Goal: Transaction & Acquisition: Subscribe to service/newsletter

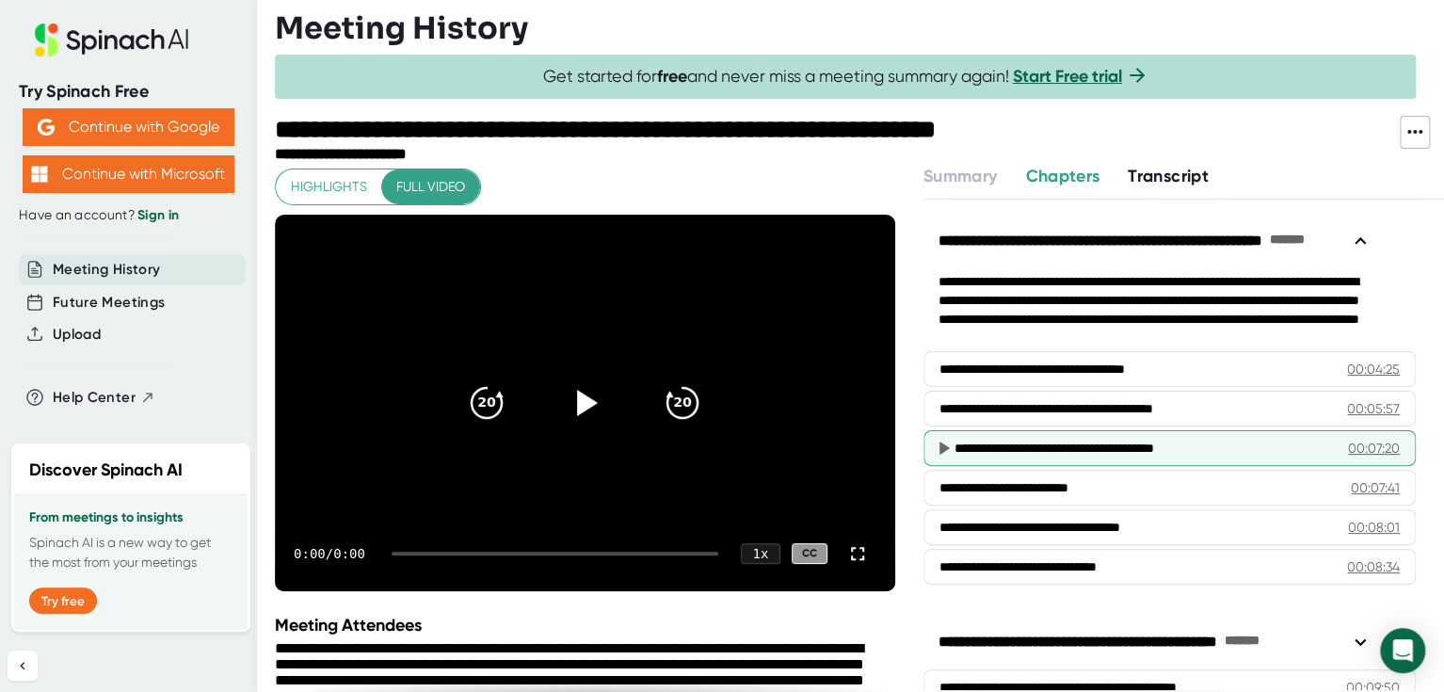
click at [1348, 453] on div "00:07:20" at bounding box center [1374, 448] width 52 height 19
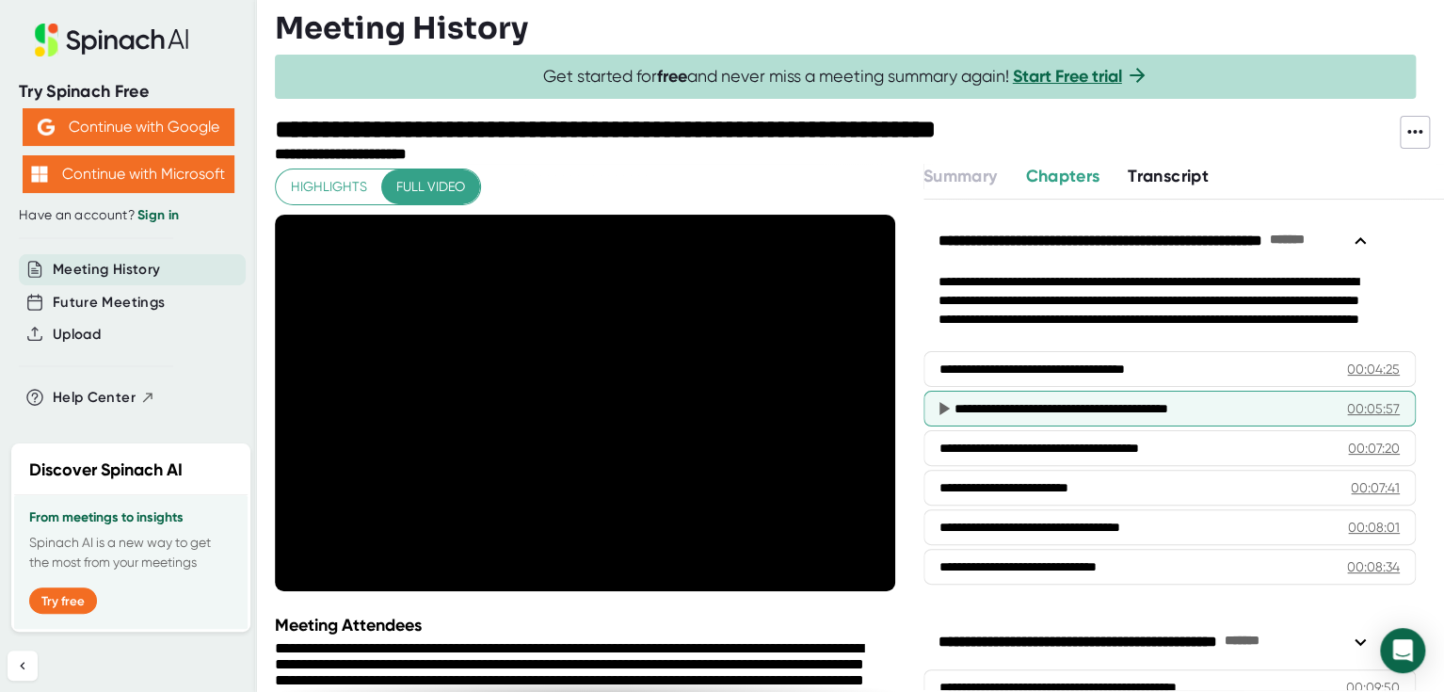
click at [1347, 399] on div "00:05:57" at bounding box center [1373, 408] width 53 height 19
click at [1347, 408] on div "00:05:57" at bounding box center [1373, 408] width 53 height 19
click at [1088, 408] on div "**********" at bounding box center [1130, 408] width 351 height 19
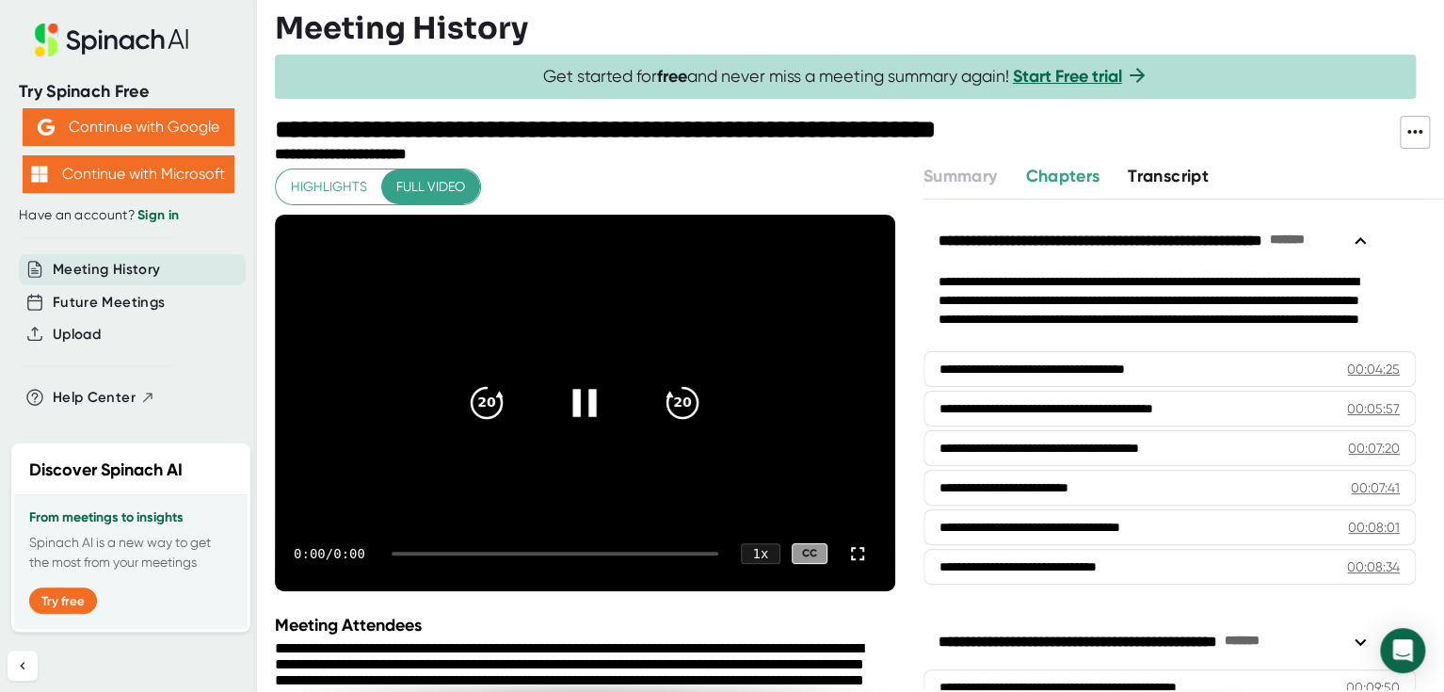
click at [576, 405] on icon at bounding box center [584, 402] width 47 height 47
click at [579, 393] on icon at bounding box center [584, 402] width 47 height 47
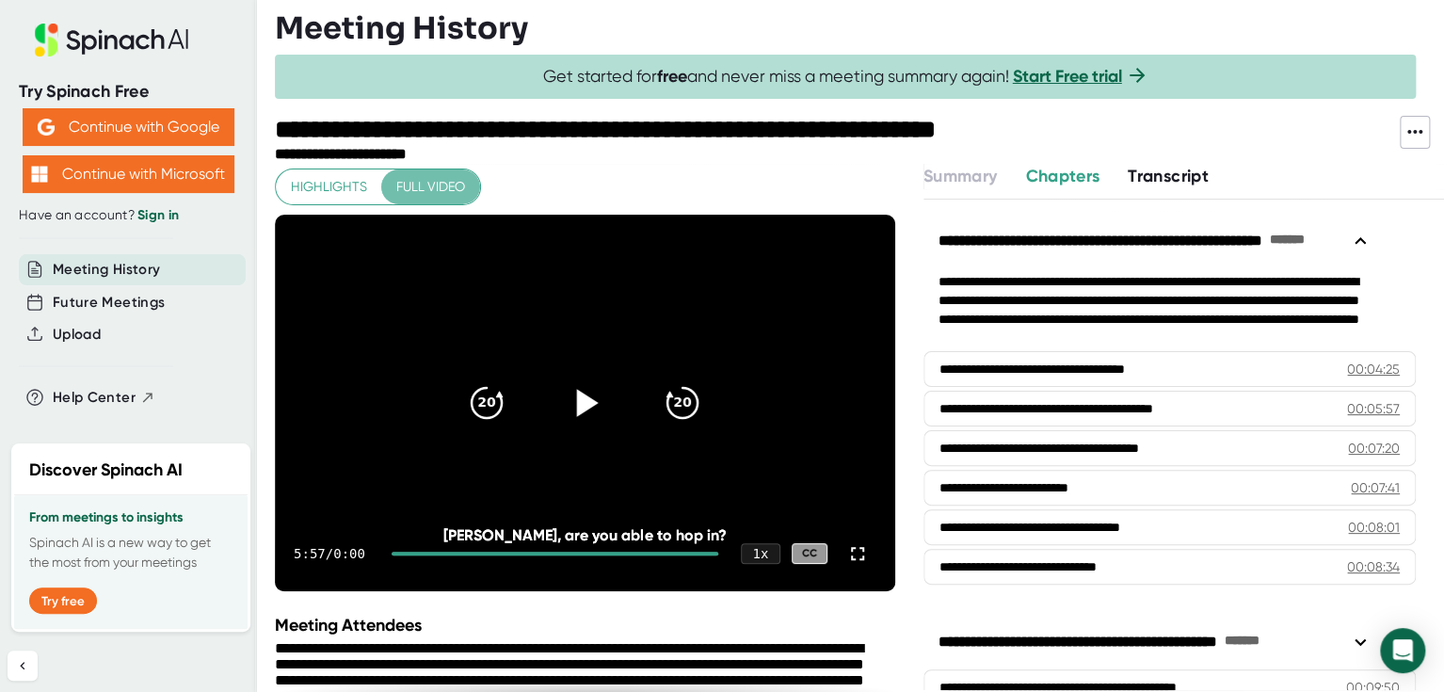
click at [449, 187] on span "Full video" at bounding box center [430, 187] width 69 height 24
click at [670, 410] on icon "20" at bounding box center [682, 402] width 47 height 47
click at [577, 400] on icon at bounding box center [588, 402] width 22 height 27
click at [1111, 79] on link "Start Free trial" at bounding box center [1067, 76] width 109 height 21
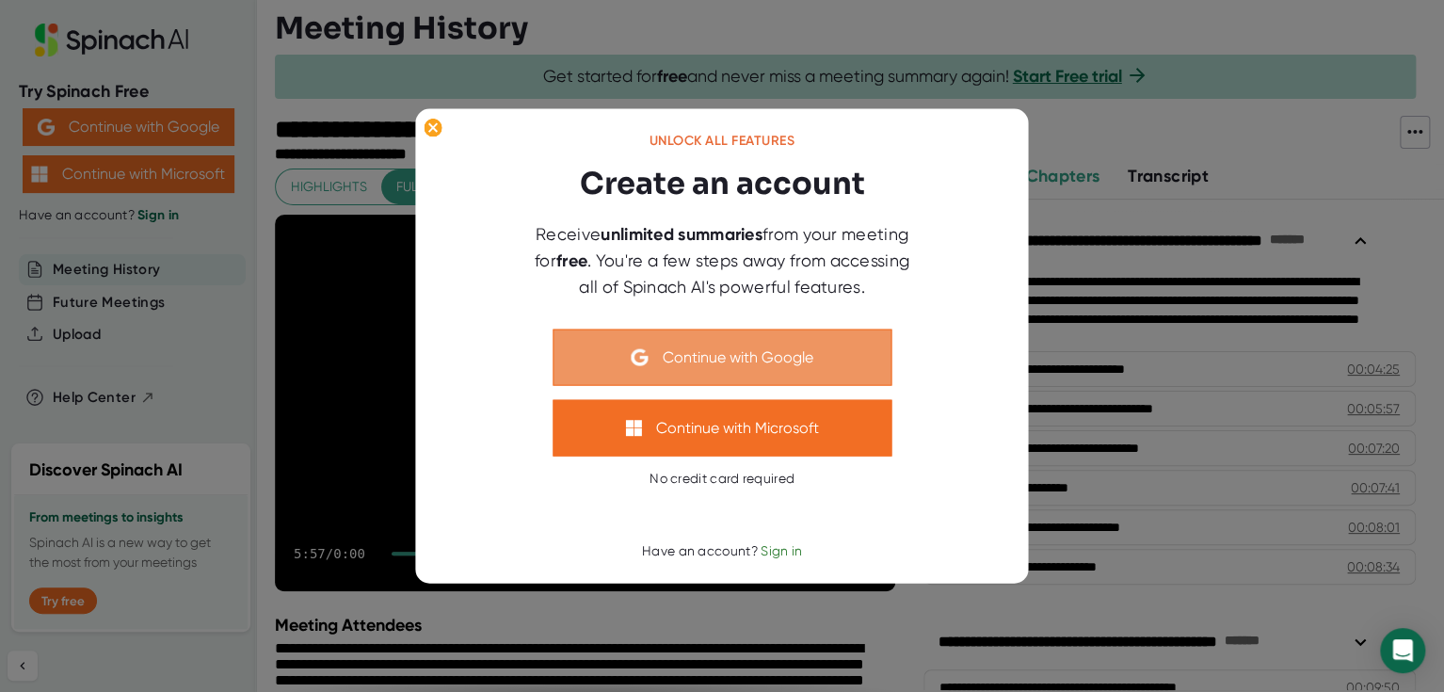
click at [691, 359] on button "Continue with Google" at bounding box center [722, 357] width 339 height 56
click at [795, 362] on button "Continue with Google" at bounding box center [722, 357] width 339 height 56
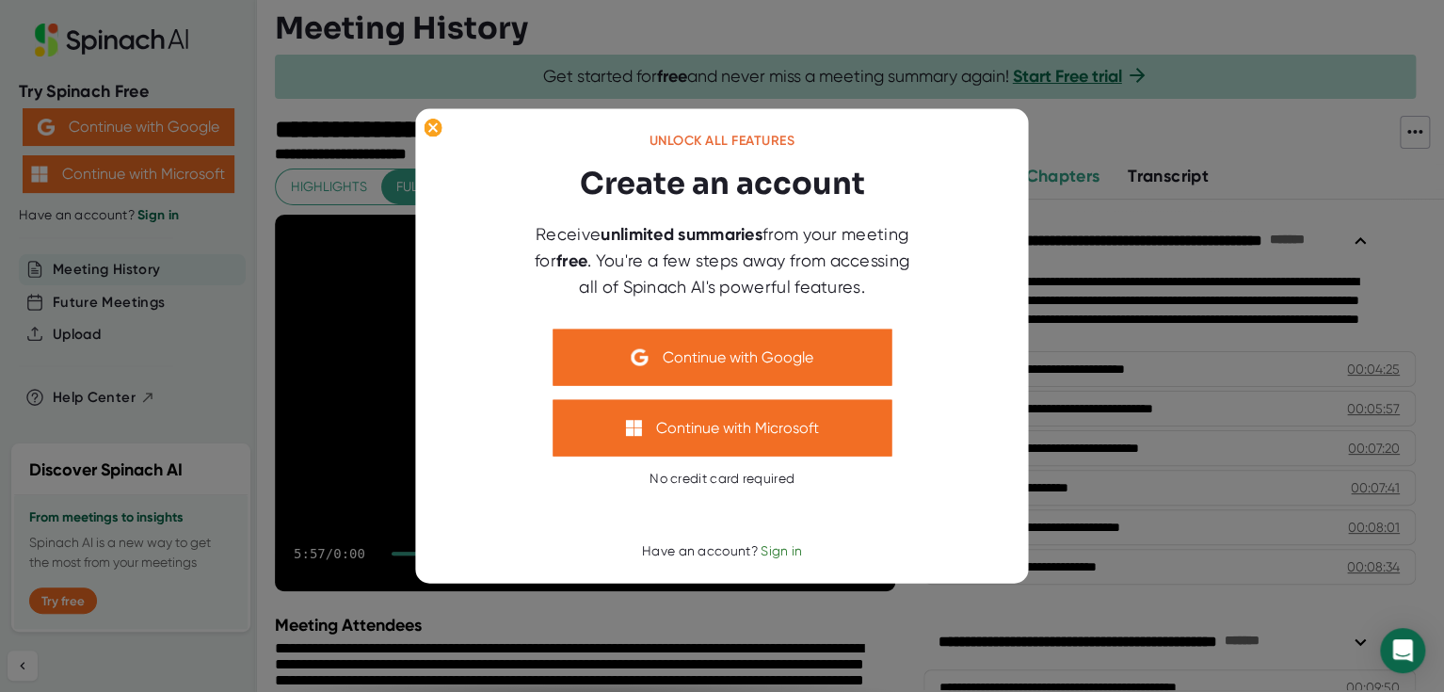
click at [1130, 317] on div at bounding box center [722, 346] width 1444 height 692
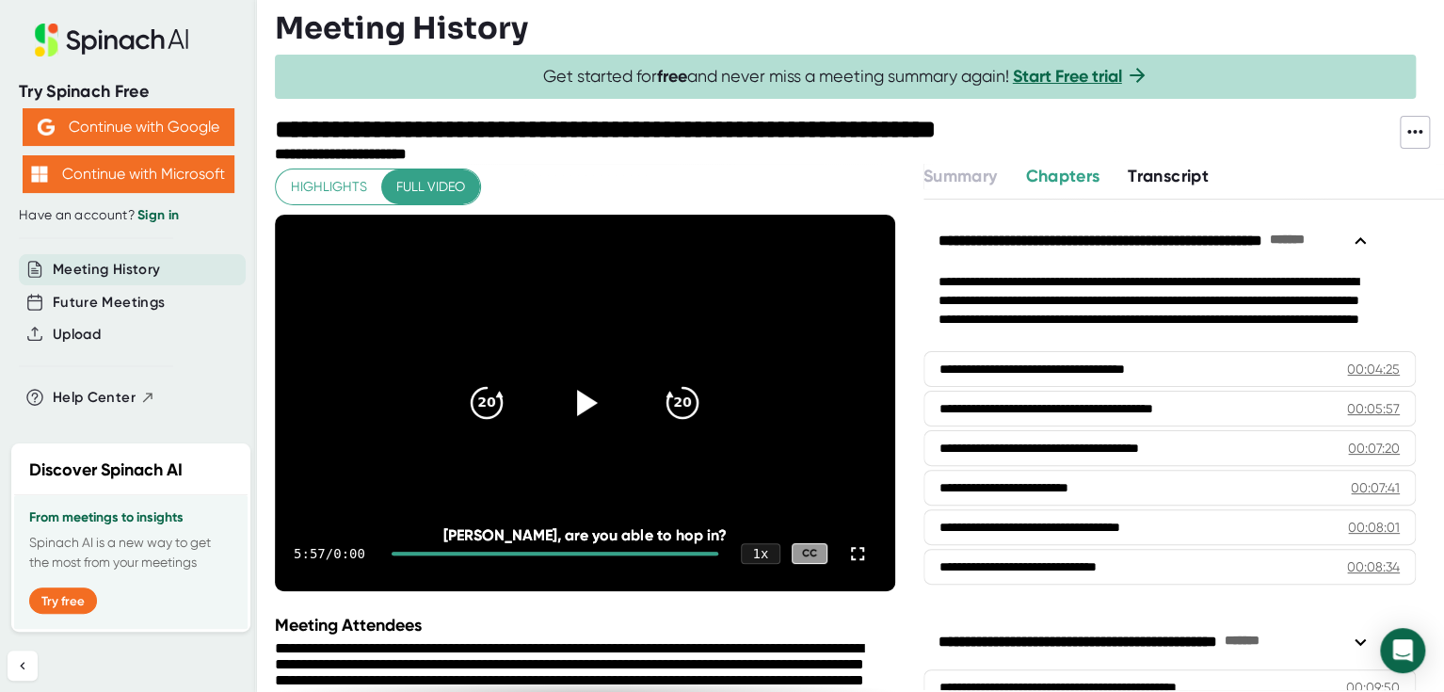
click at [1166, 166] on span "Transcript" at bounding box center [1168, 176] width 81 height 21
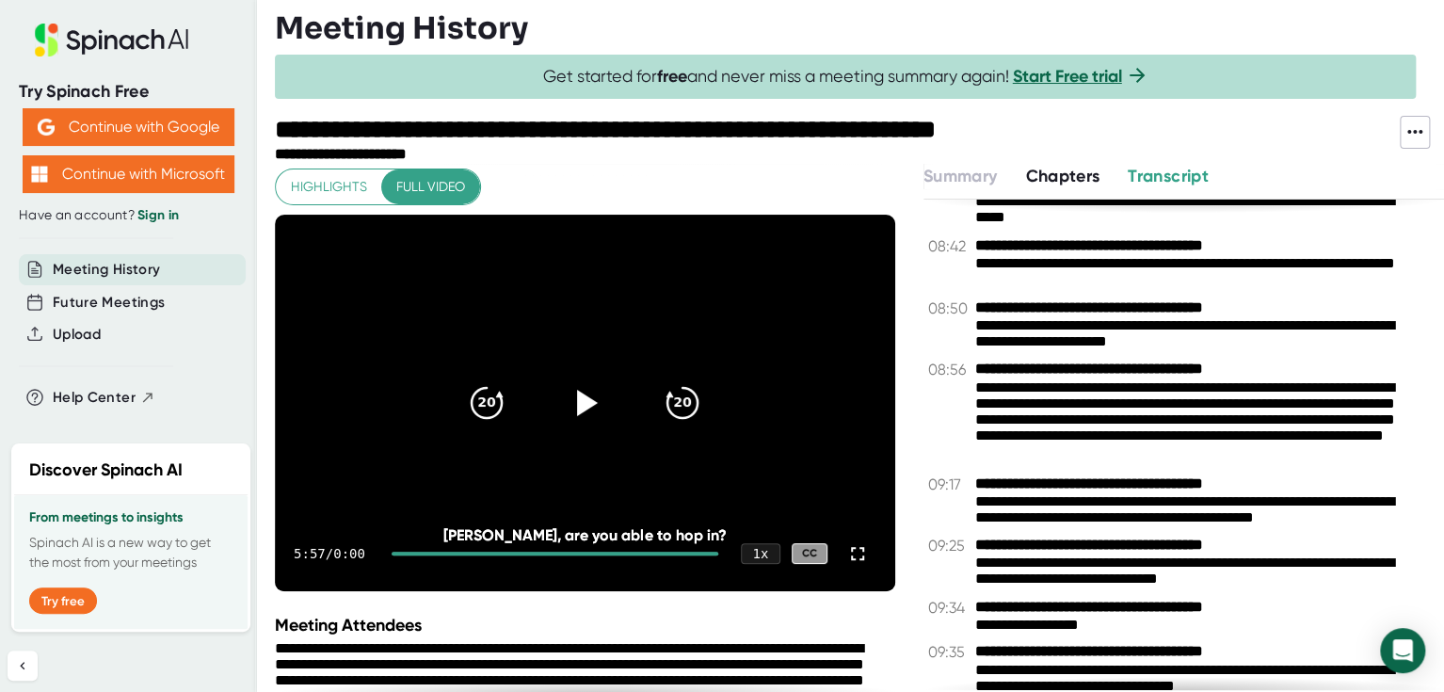
scroll to position [4180, 0]
